Goal: Task Accomplishment & Management: Manage account settings

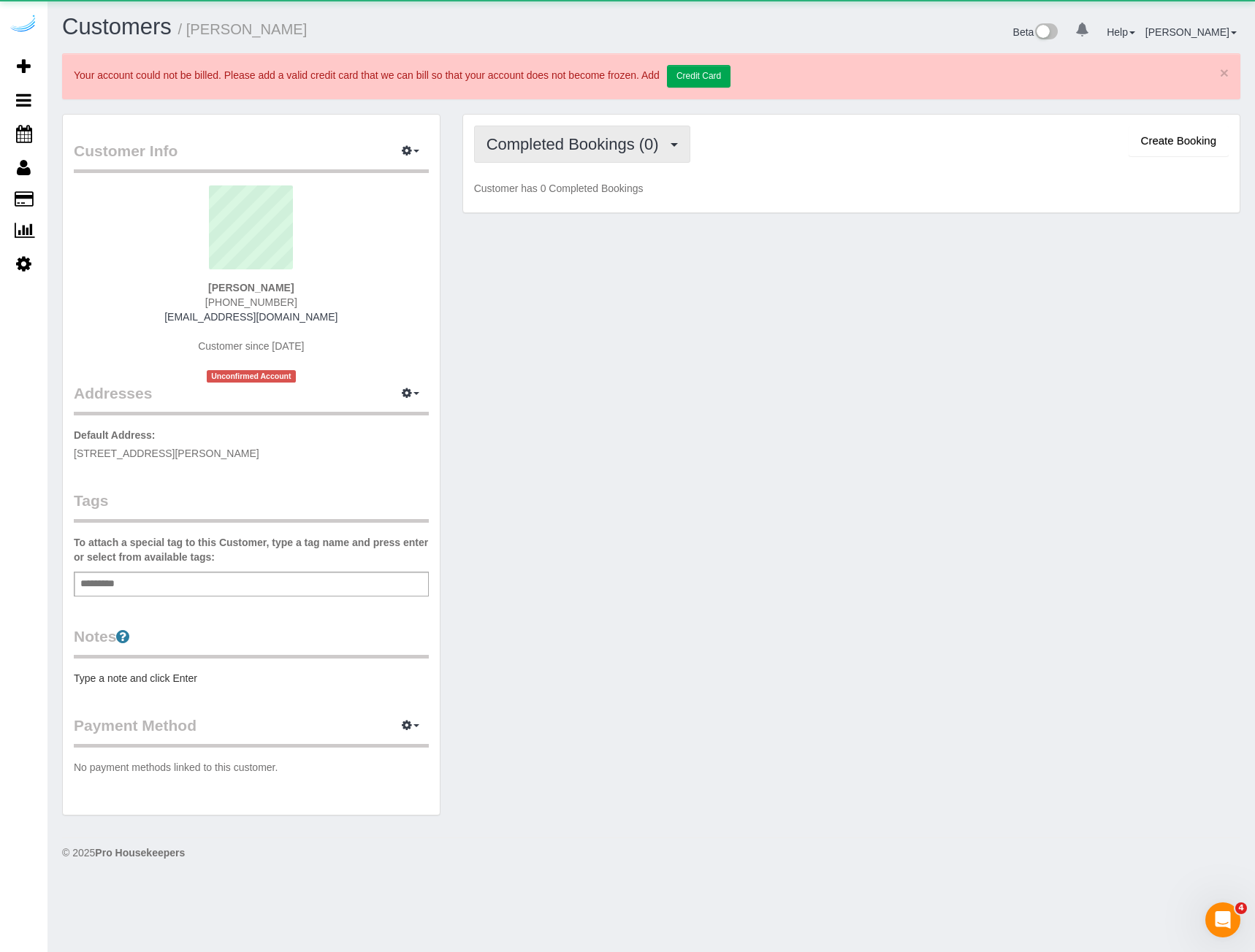
click at [641, 140] on span "Completed Bookings (0)" at bounding box center [576, 144] width 180 height 18
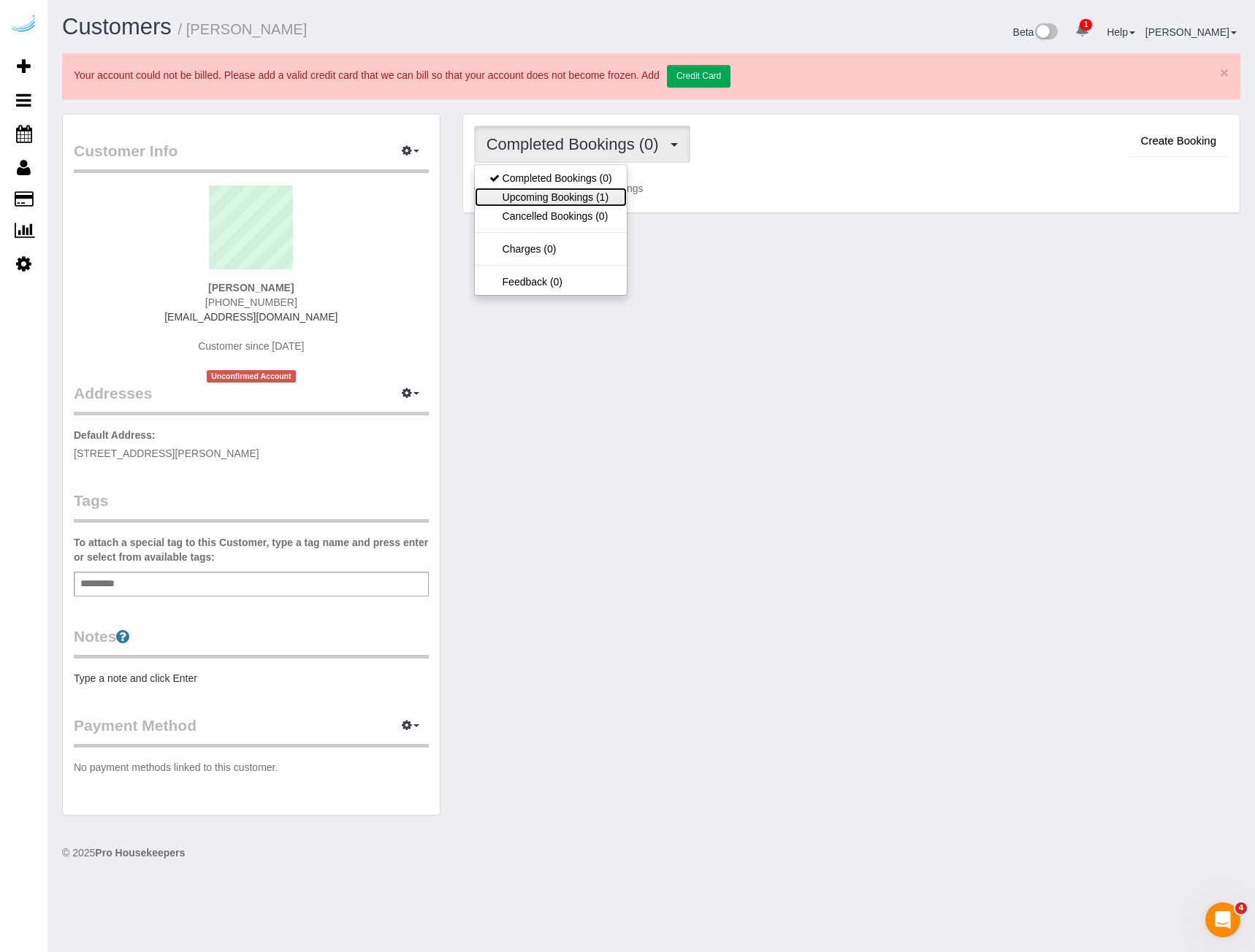
click at [566, 204] on link "Upcoming Bookings (1)" at bounding box center [550, 197] width 152 height 19
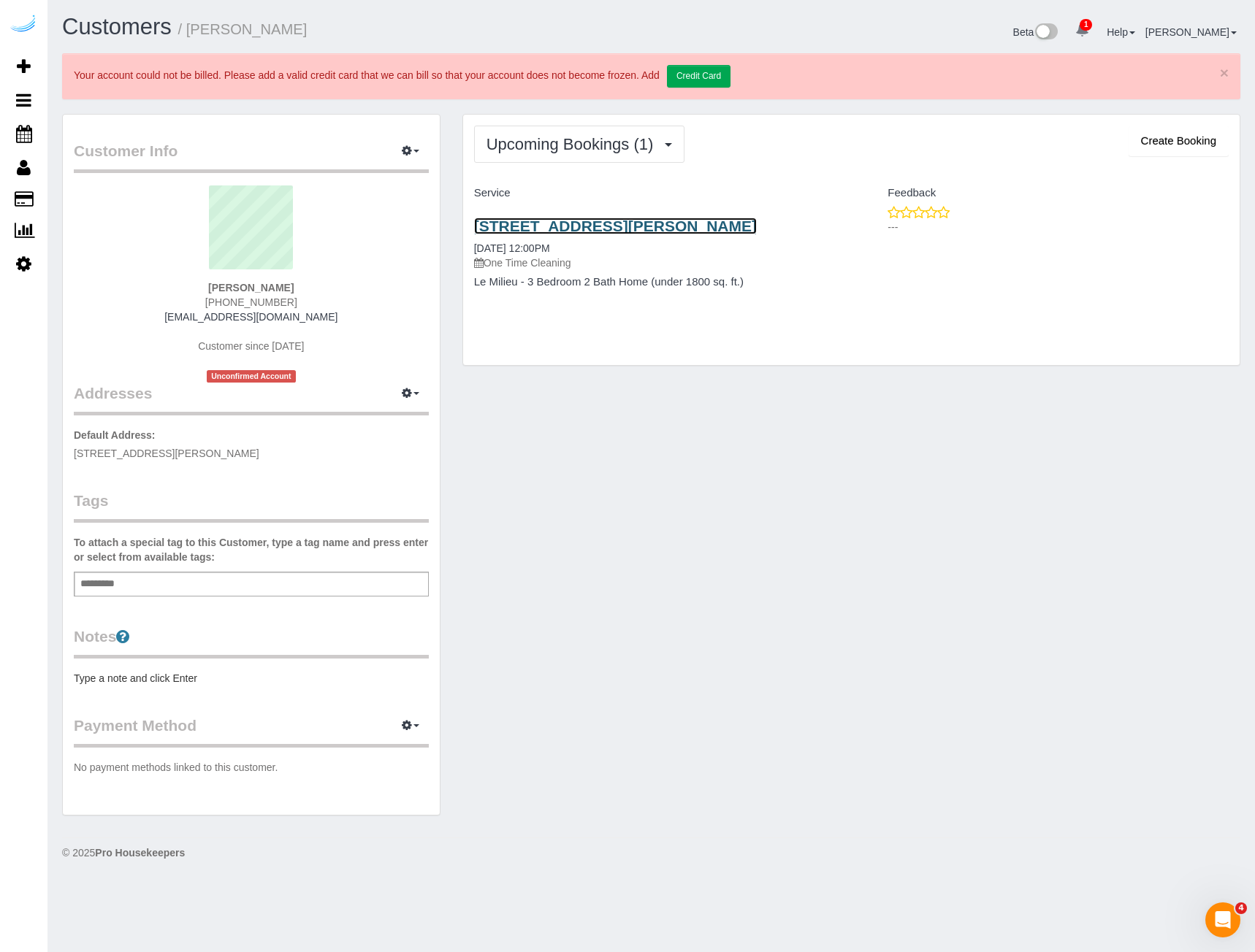
click at [534, 225] on link "3085 Greynolds Ave , Apt/Suite, Spring Hill, Fl 34608, Spring Hill, FL 34608" at bounding box center [615, 226] width 282 height 17
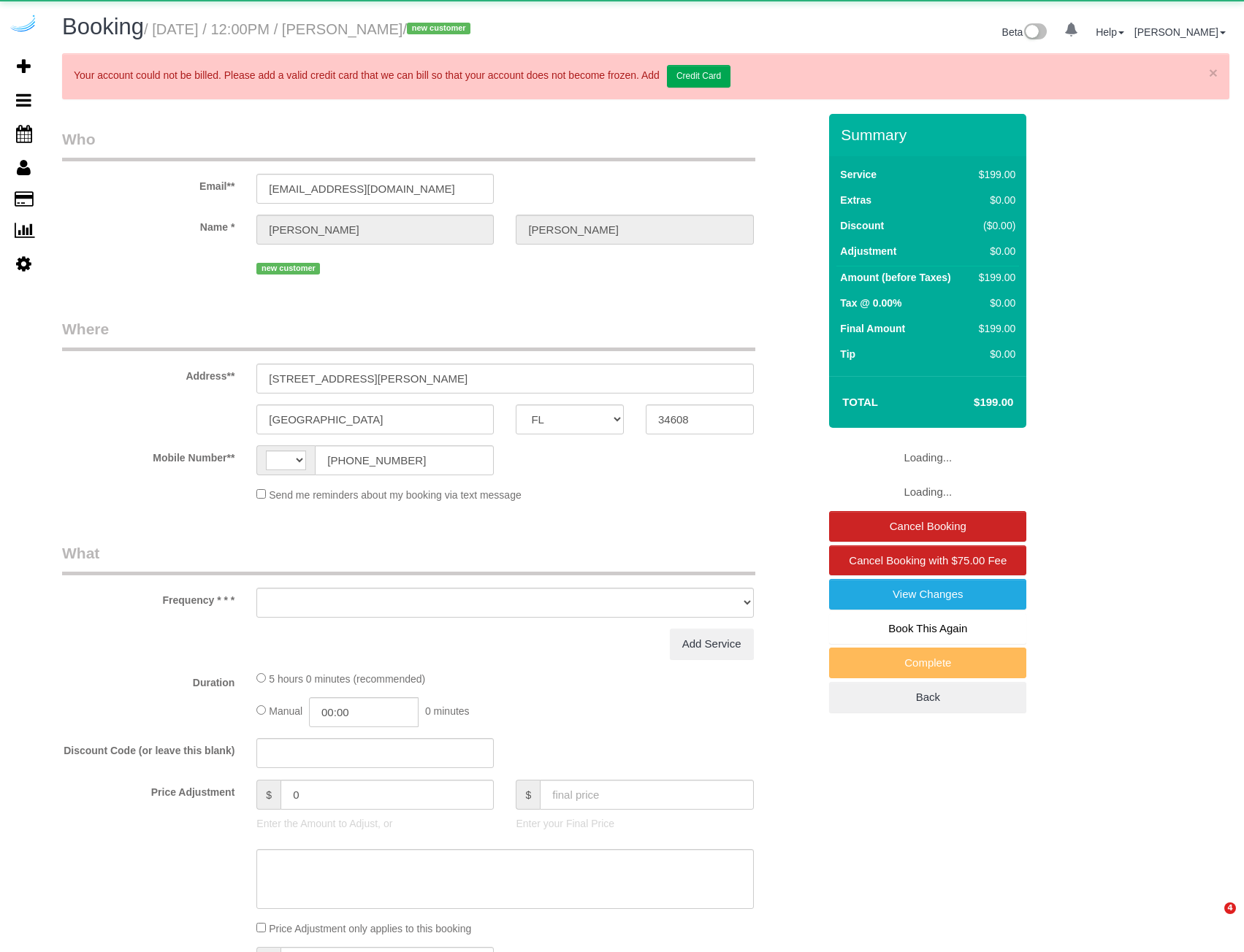
select select "FL"
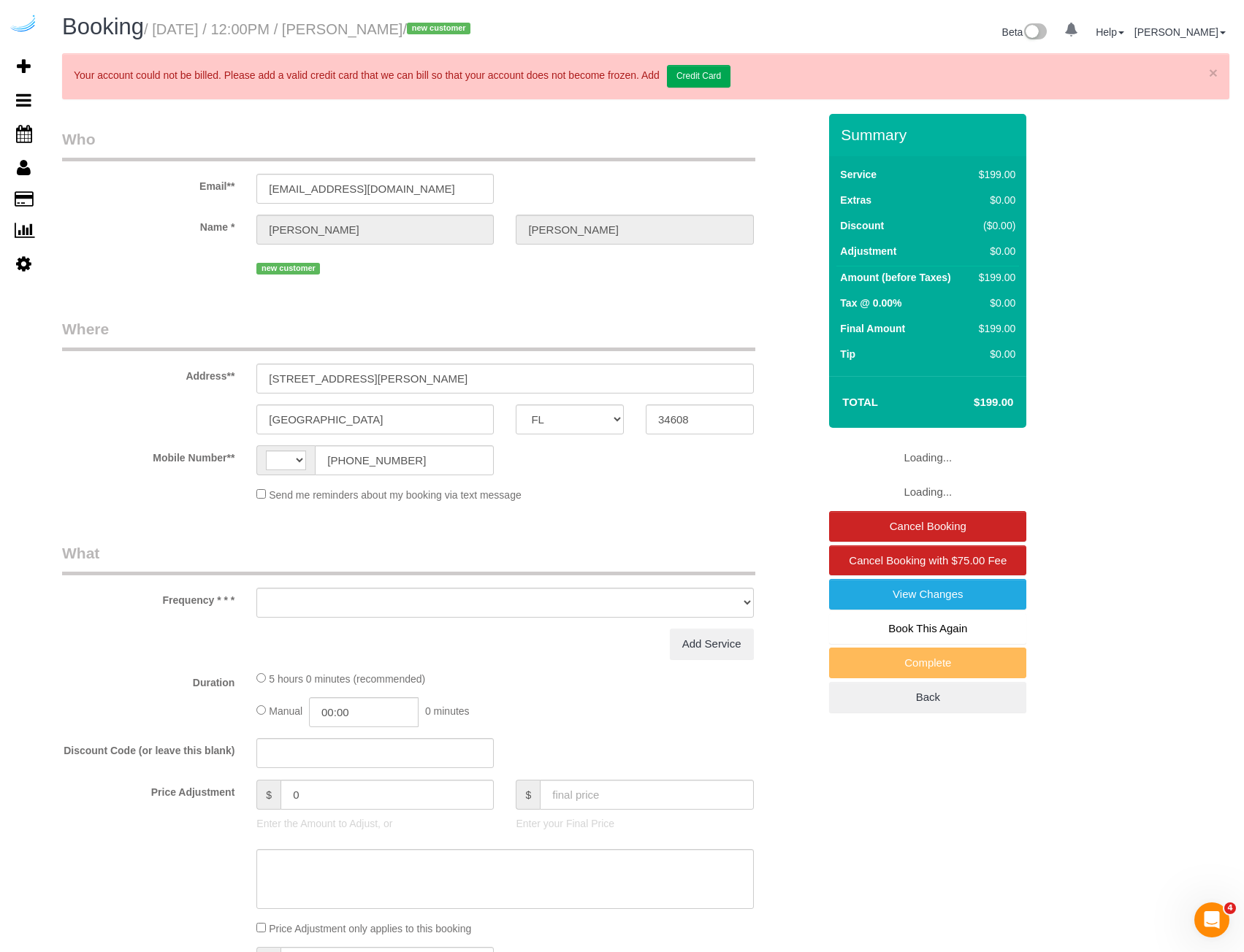
select select "string:[GEOGRAPHIC_DATA]"
select select "4"
select select "number:9"
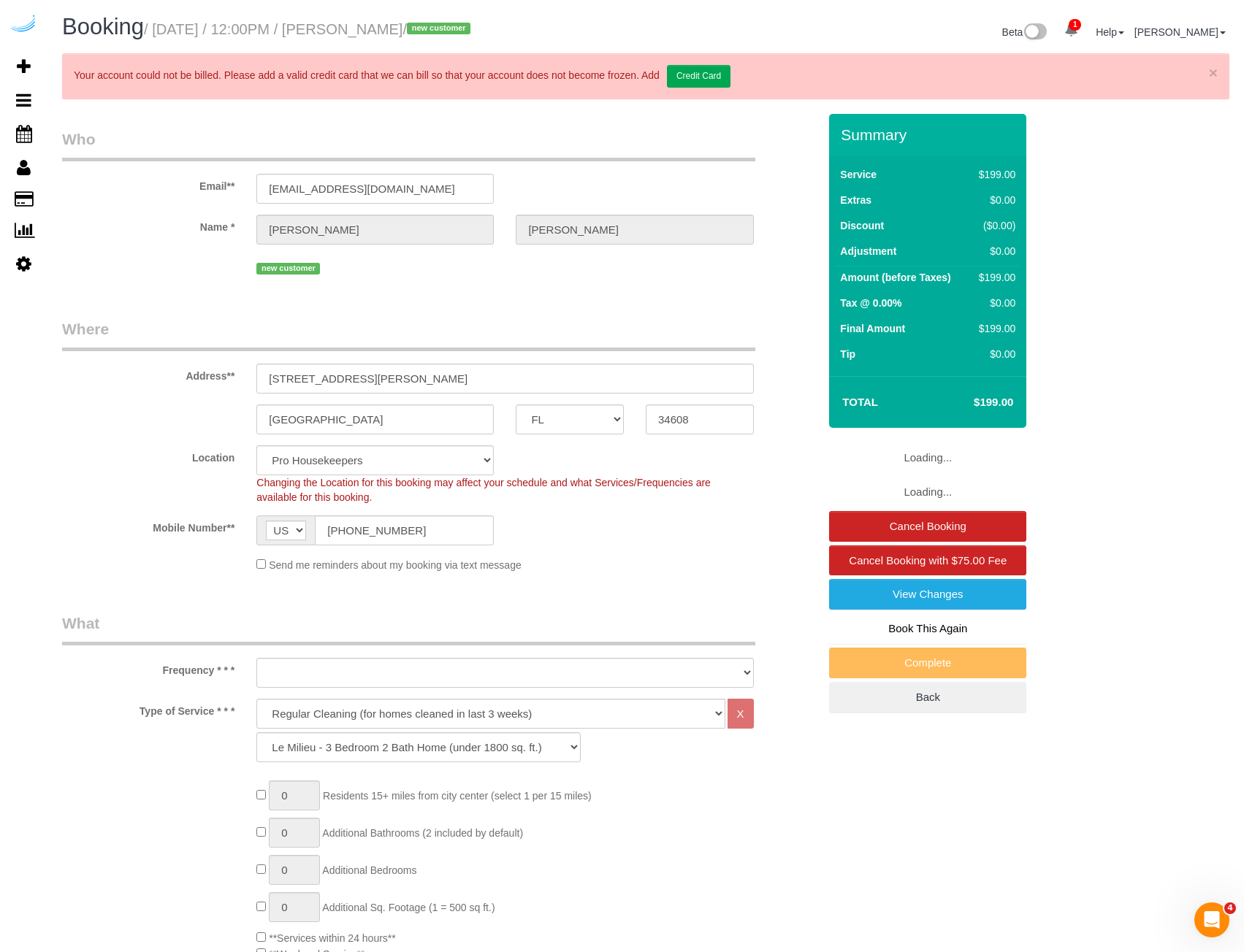
select select "spot1"
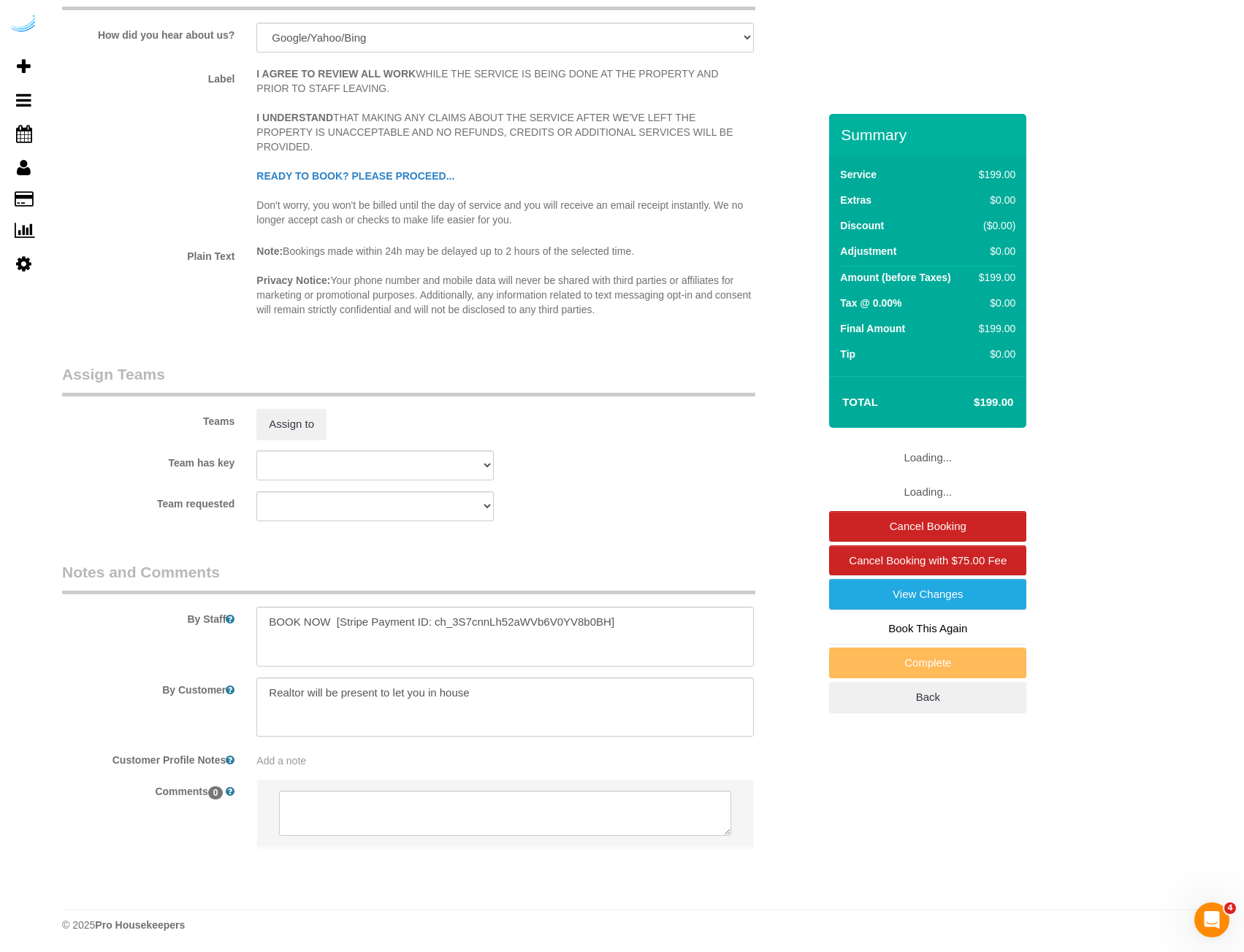
scroll to position [2141, 0]
select select "object:1265"
